Goal: Information Seeking & Learning: Check status

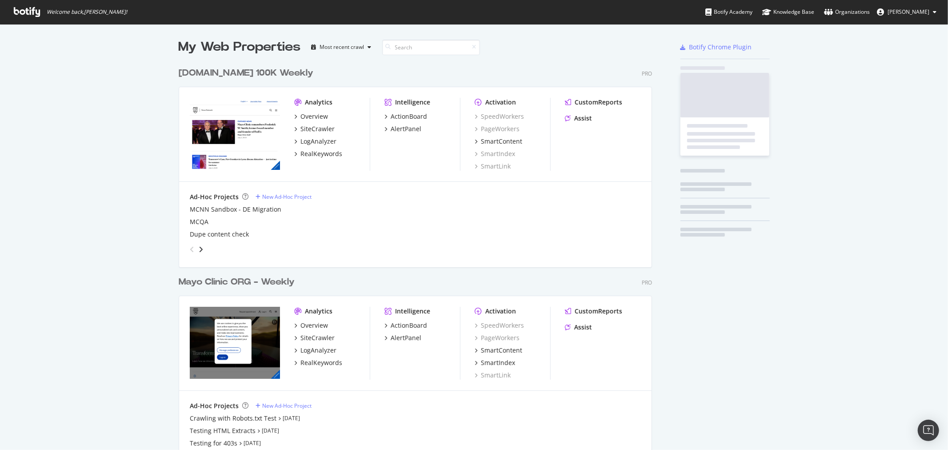
scroll to position [1262, 473]
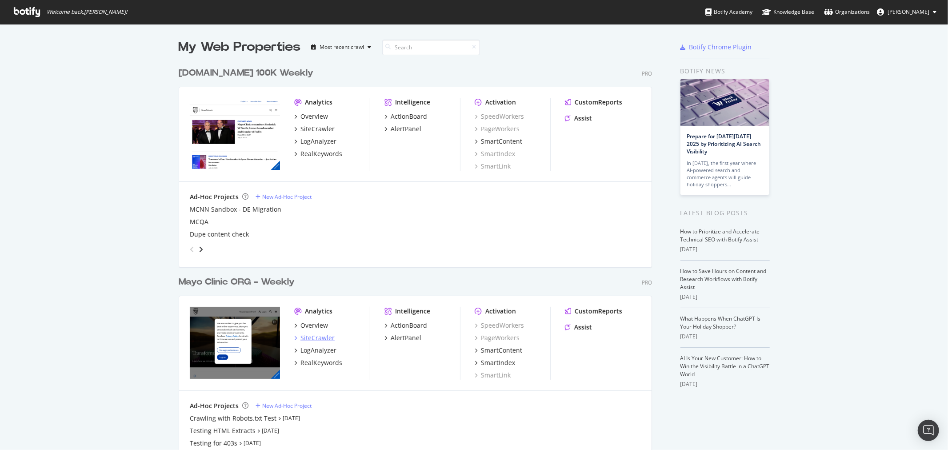
click at [316, 340] on div "SiteCrawler" at bounding box center [317, 337] width 34 height 9
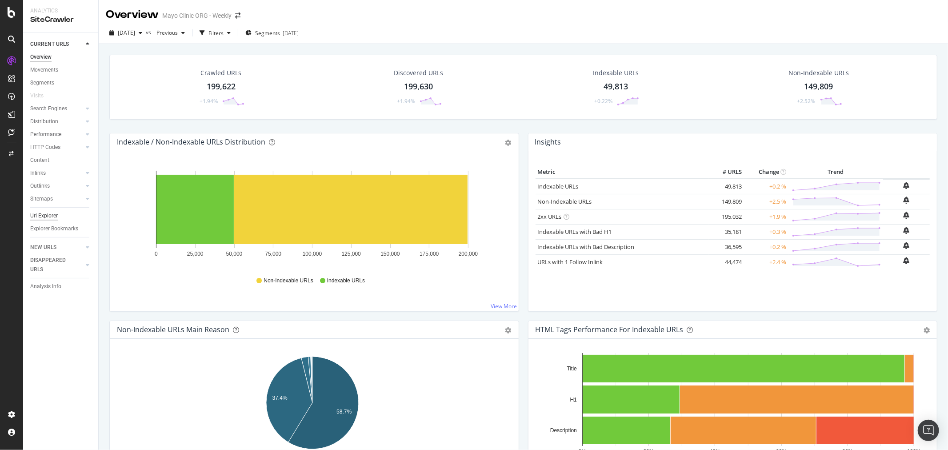
click at [47, 219] on div "Url Explorer" at bounding box center [44, 215] width 28 height 9
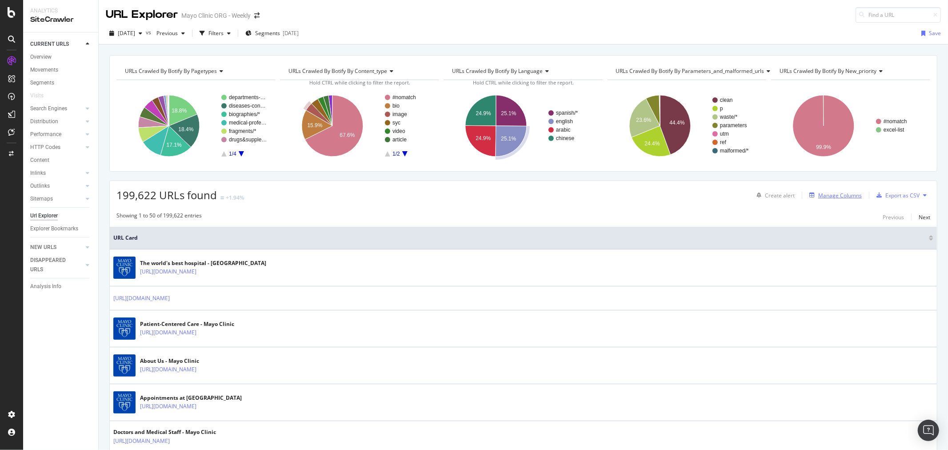
click at [822, 193] on div "Manage Columns" at bounding box center [840, 196] width 44 height 8
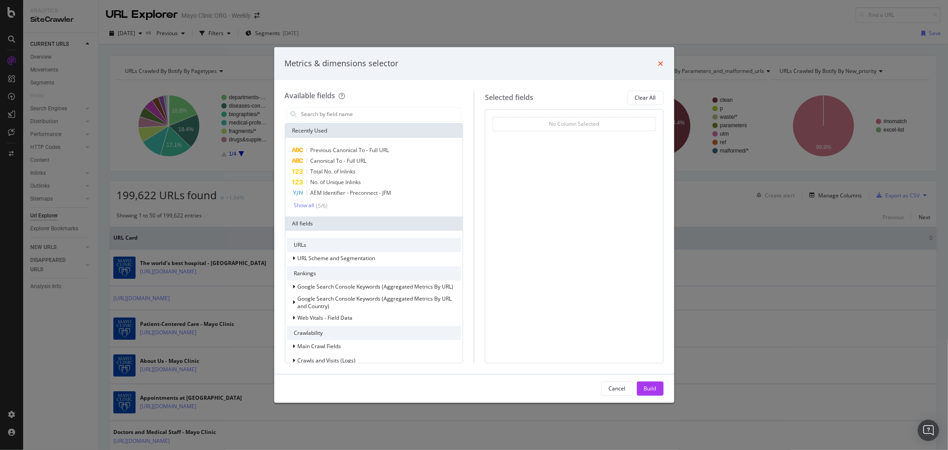
click at [659, 64] on icon "times" at bounding box center [660, 63] width 5 height 7
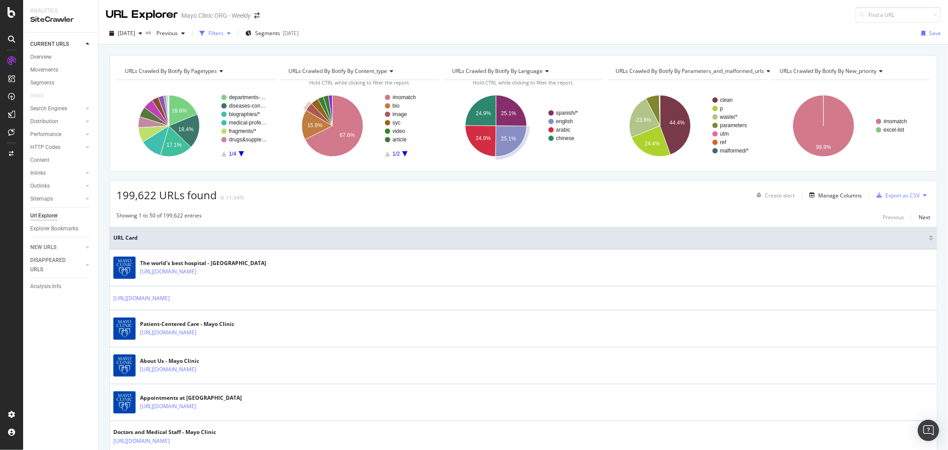
click at [208, 36] on div "button" at bounding box center [202, 33] width 12 height 12
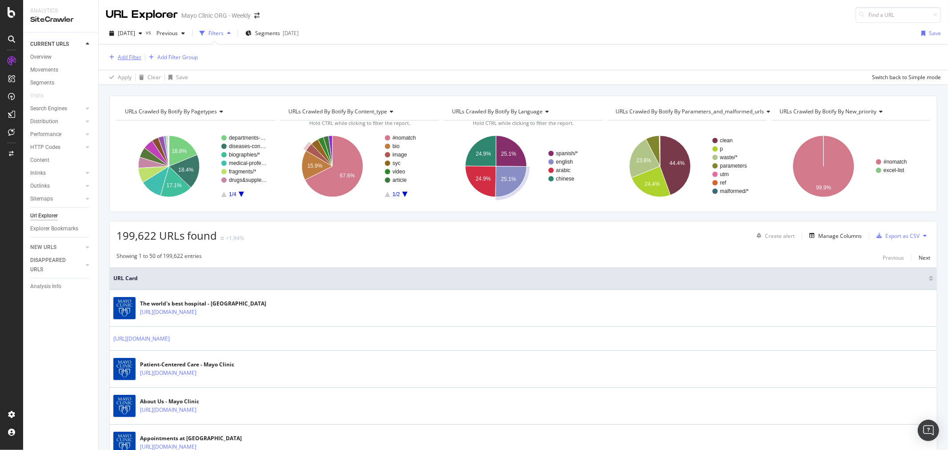
click at [127, 56] on div "Add Filter" at bounding box center [130, 57] width 24 height 8
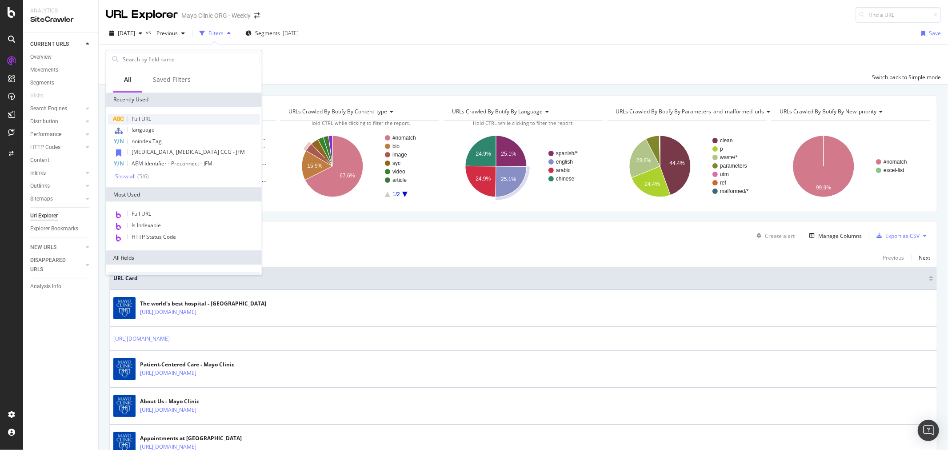
click at [133, 116] on span "Full URL" at bounding box center [142, 119] width 20 height 8
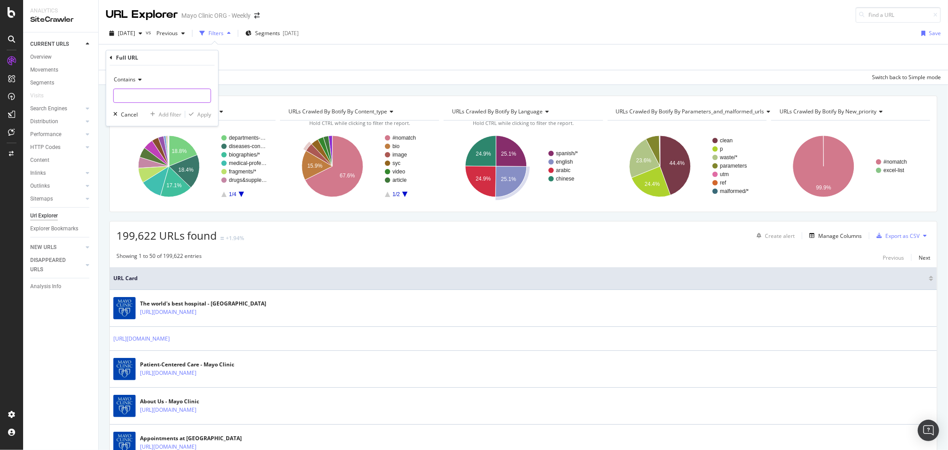
click at [152, 94] on input "text" at bounding box center [162, 95] width 97 height 14
paste input "[URL][DOMAIN_NAME]"
type input "[URL][DOMAIN_NAME]"
click at [196, 113] on div "button" at bounding box center [191, 114] width 12 height 5
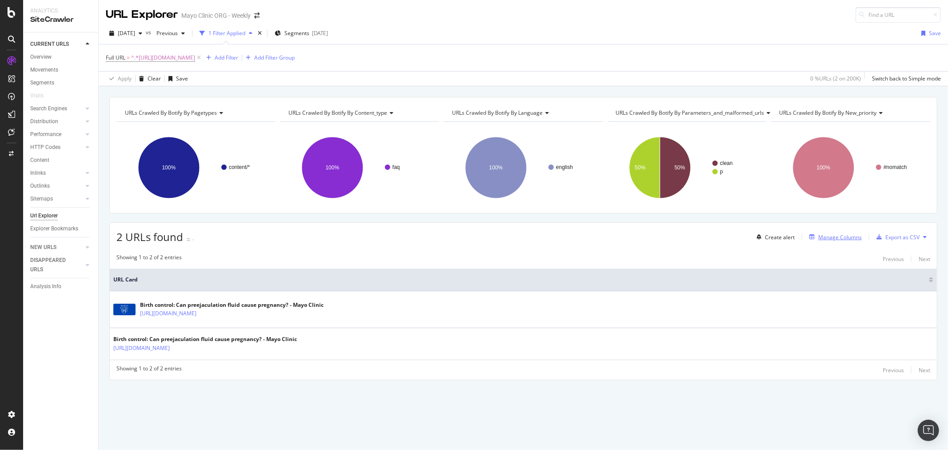
click at [820, 236] on div "Manage Columns" at bounding box center [840, 237] width 44 height 8
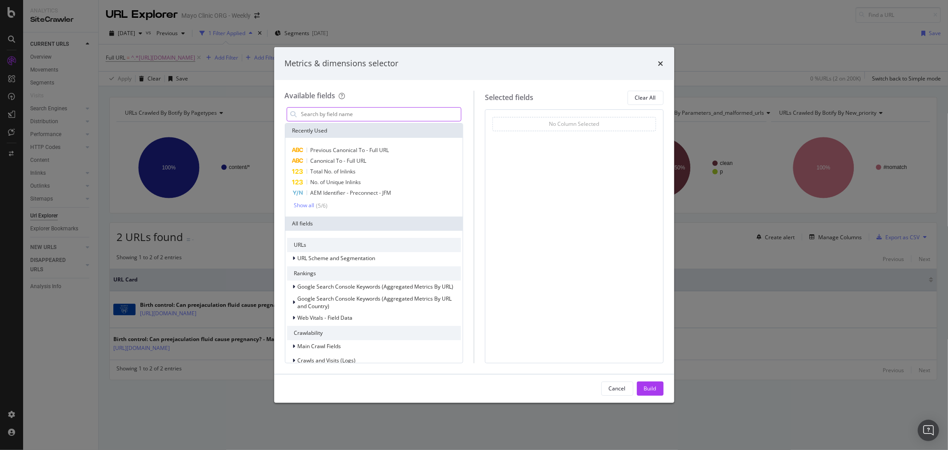
click at [410, 116] on input "modal" at bounding box center [380, 114] width 161 height 13
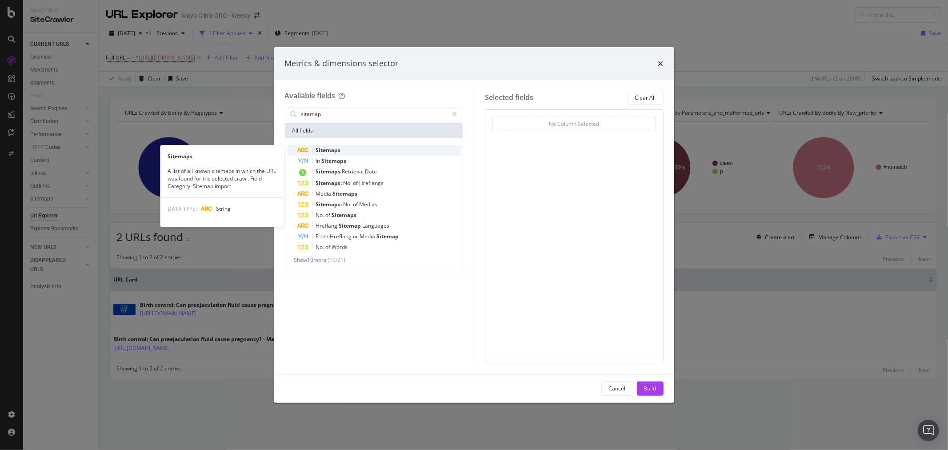
type input "sitemap"
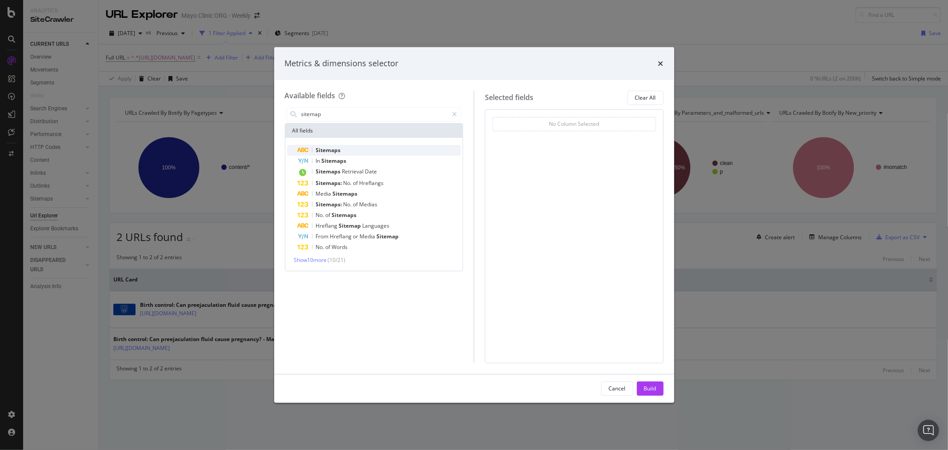
click at [362, 147] on div "Sitemaps" at bounding box center [380, 150] width 164 height 11
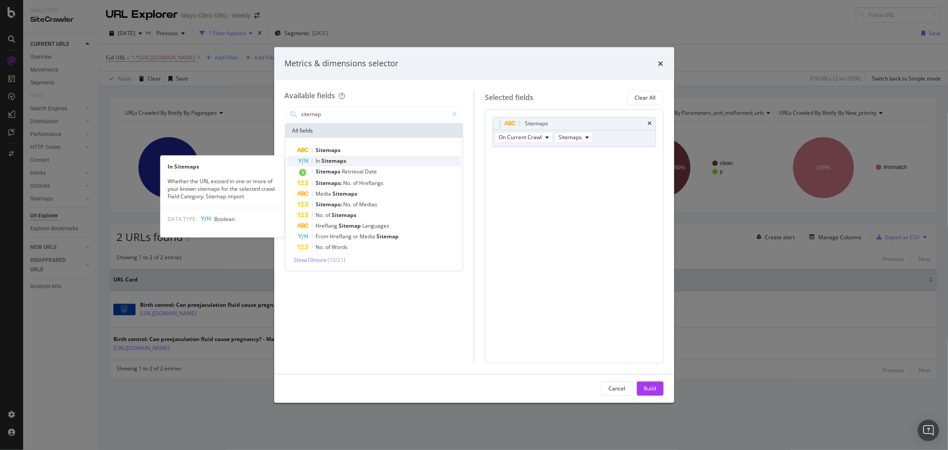
click at [359, 157] on div "In Sitemaps" at bounding box center [380, 161] width 164 height 11
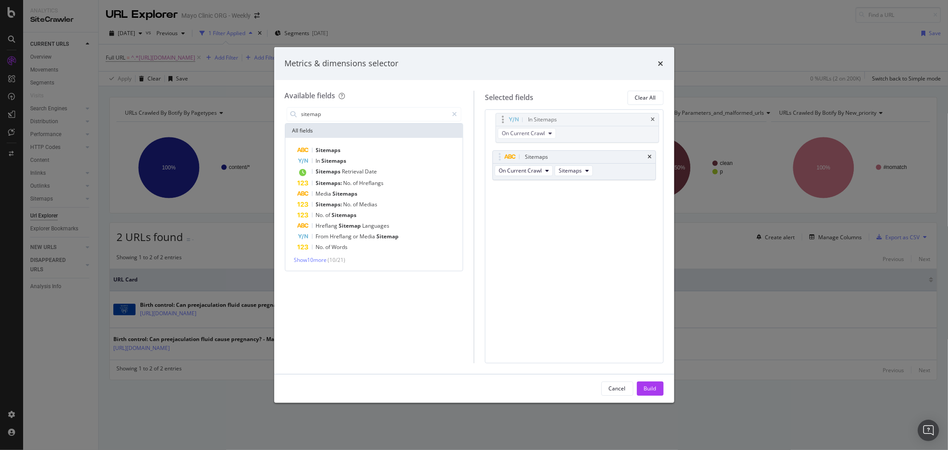
drag, startPoint x: 538, startPoint y: 154, endPoint x: 541, endPoint y: 116, distance: 37.9
click at [541, 116] on body "Analytics SiteCrawler CURRENT URLS Overview Movements Segments Visits Search En…" at bounding box center [474, 225] width 948 height 450
click at [648, 387] on div "Build" at bounding box center [650, 388] width 12 height 8
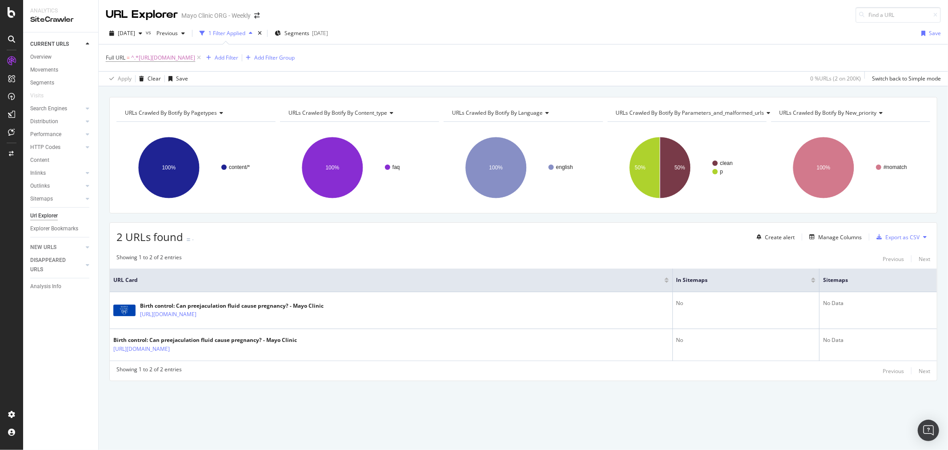
drag, startPoint x: 328, startPoint y: 58, endPoint x: 310, endPoint y: 64, distance: 18.8
click at [203, 58] on icon at bounding box center [199, 57] width 8 height 9
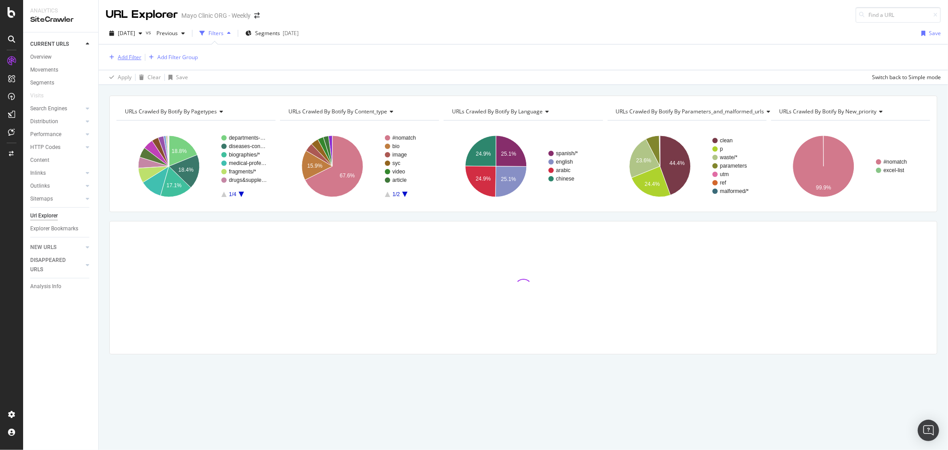
click at [134, 58] on div "Add Filter" at bounding box center [130, 57] width 24 height 8
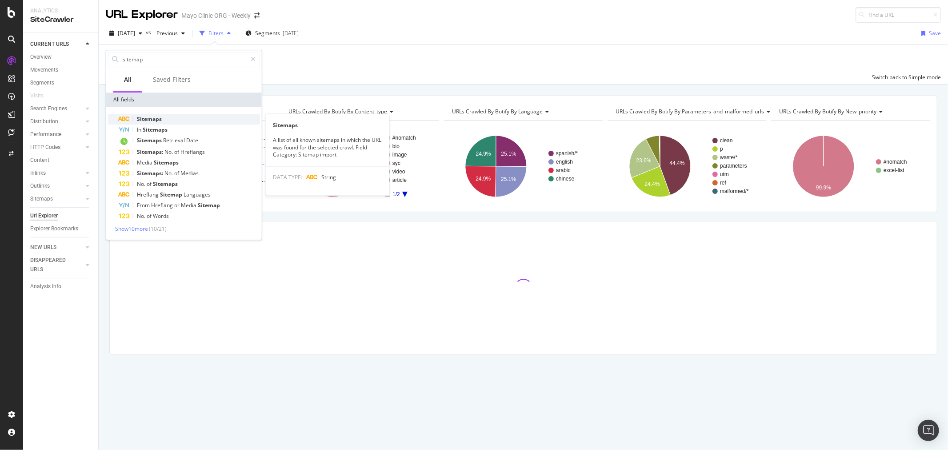
type input "sitemap"
click at [170, 122] on div "Sitemaps" at bounding box center [189, 119] width 141 height 11
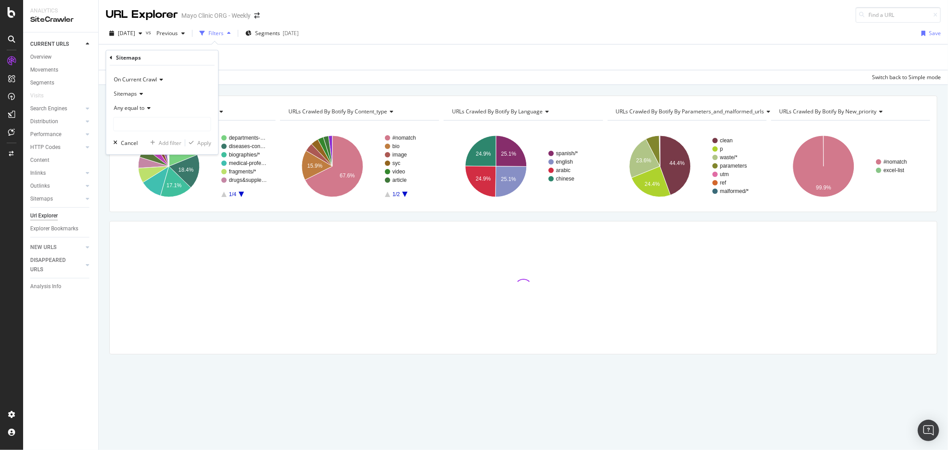
click at [151, 108] on div "Any equal to" at bounding box center [162, 108] width 98 height 14
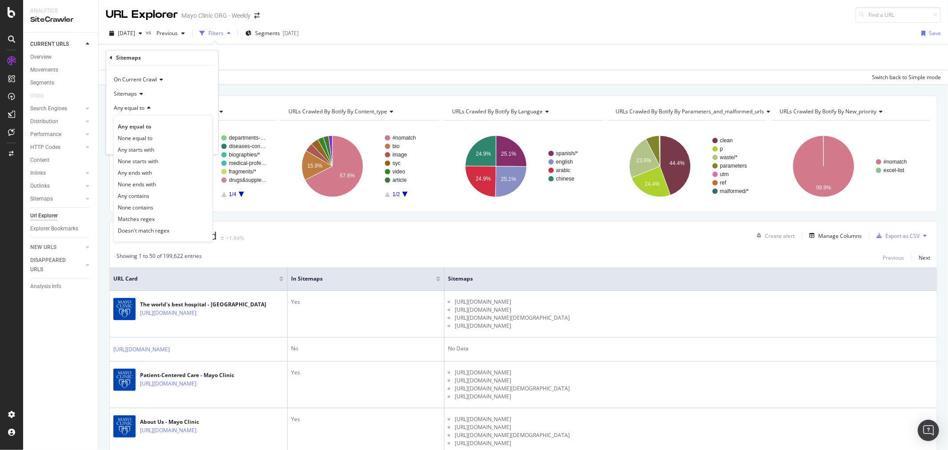
click at [231, 98] on div "URLs Crawled By Botify By pagetypes Chart (by Value) Table Expand Export as CSV…" at bounding box center [523, 154] width 828 height 116
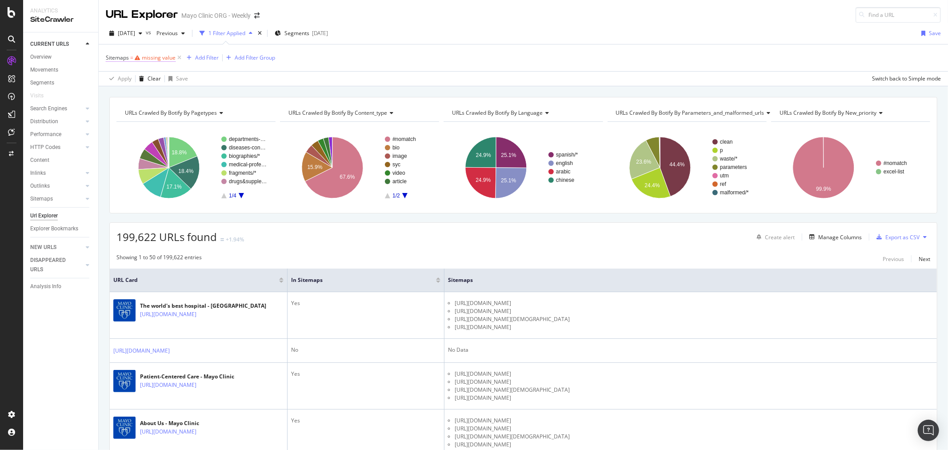
click at [162, 60] on div "missing value" at bounding box center [159, 58] width 34 height 8
click at [137, 114] on div "Any equal to" at bounding box center [162, 107] width 98 height 14
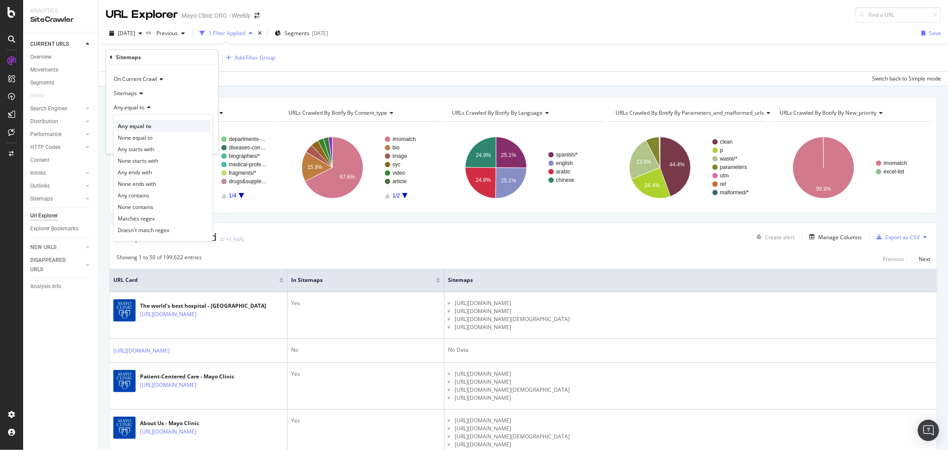
click at [139, 120] on div "Any equal to" at bounding box center [163, 126] width 95 height 12
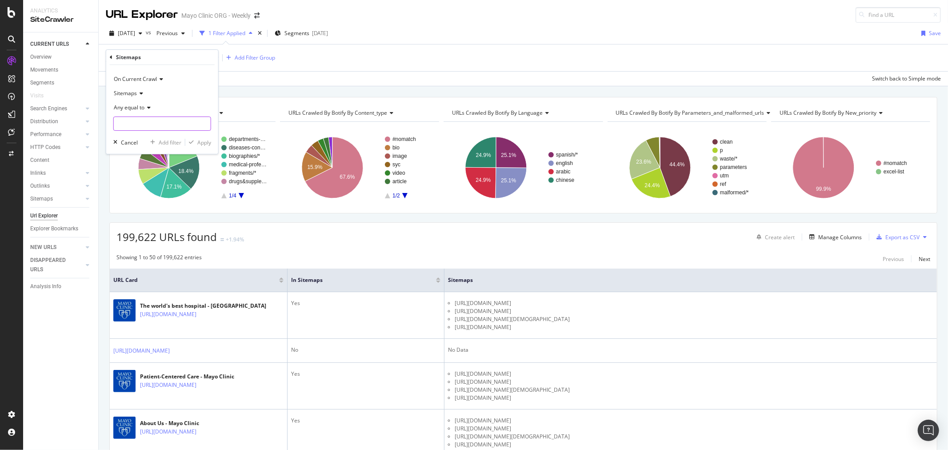
click at [147, 122] on input "text" at bounding box center [162, 123] width 97 height 14
paste input "[URL][DOMAIN_NAME]"
type input "[URL][DOMAIN_NAME]"
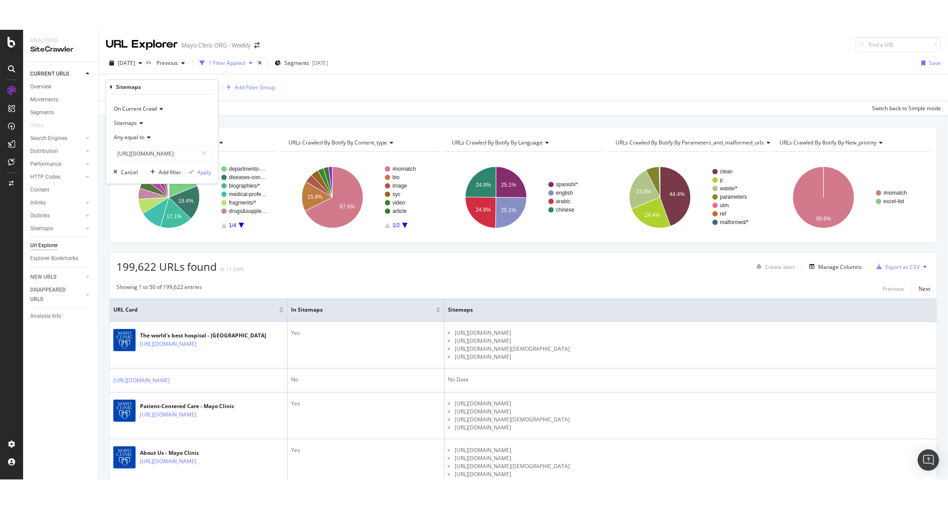
scroll to position [0, 0]
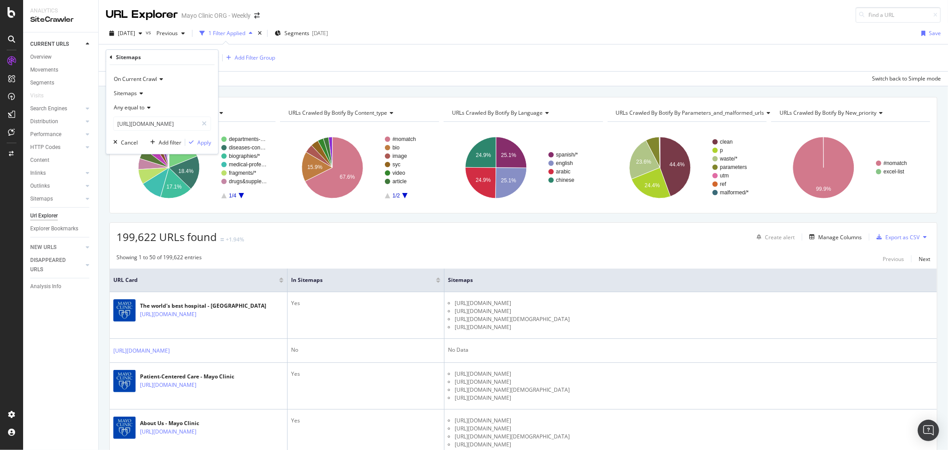
click at [198, 148] on div "On Current Crawl Sitemaps Any equal to [URL][DOMAIN_NAME] Cancel Add filter App…" at bounding box center [162, 109] width 112 height 89
click at [198, 143] on div "Apply" at bounding box center [204, 143] width 14 height 8
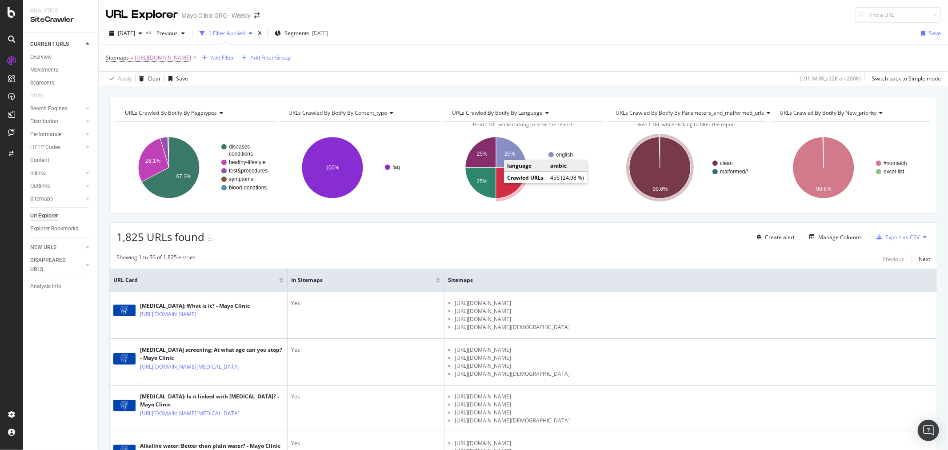
click at [508, 181] on td "Crawled URLs" at bounding box center [525, 178] width 43 height 12
click at [510, 180] on text "25%" at bounding box center [510, 181] width 11 height 6
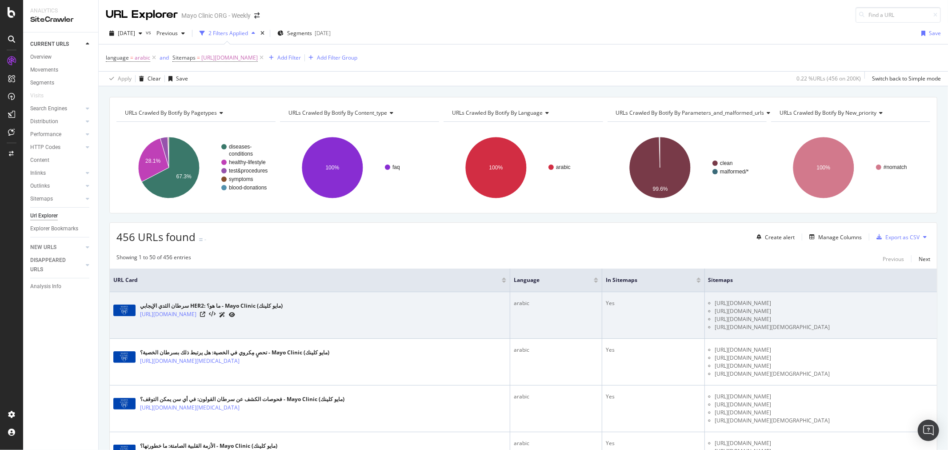
click at [725, 314] on li "[URL][DOMAIN_NAME]" at bounding box center [824, 311] width 218 height 8
